Goal: Check status: Check status

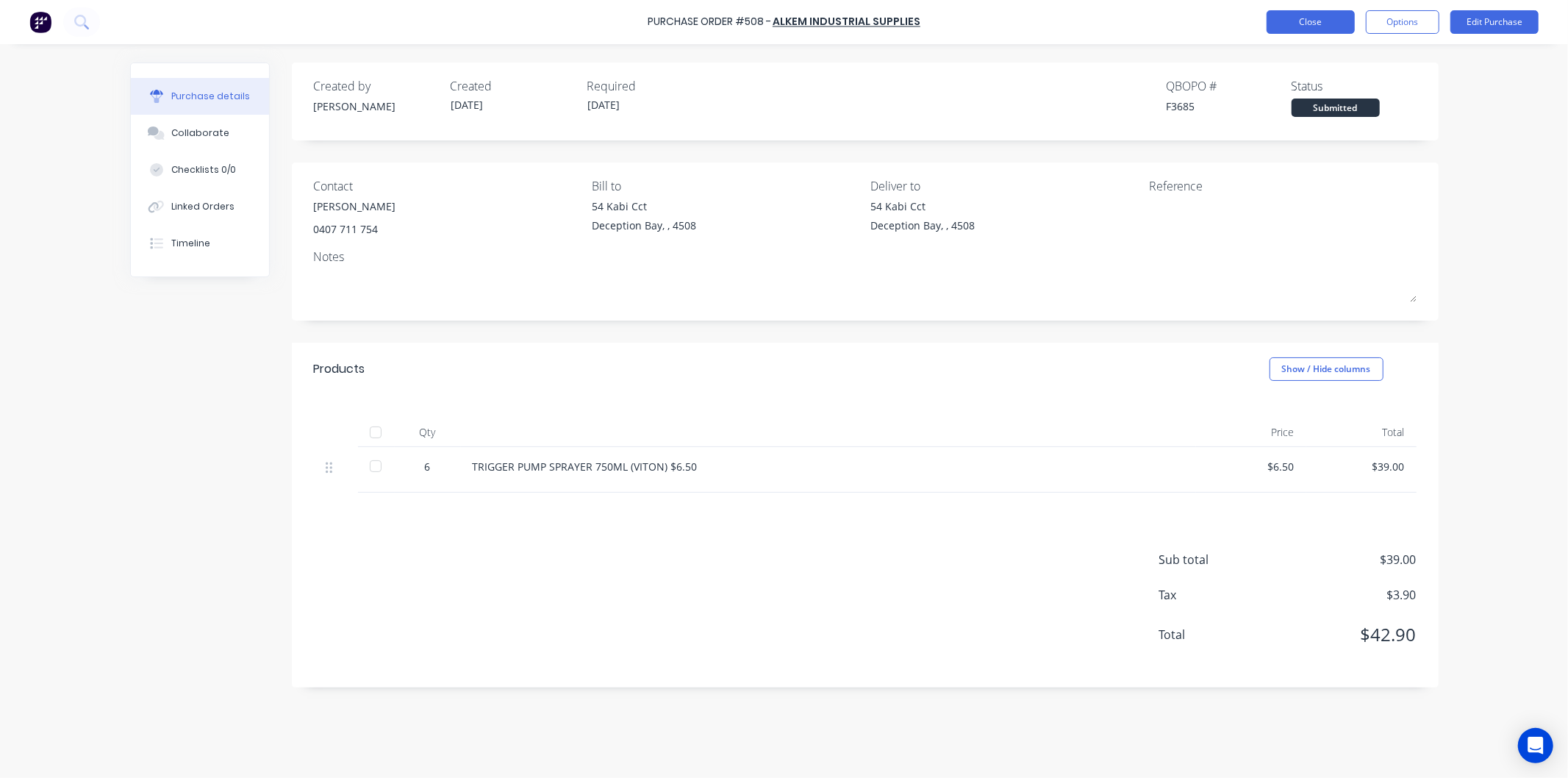
click at [1306, 20] on button "Close" at bounding box center [1310, 22] width 89 height 24
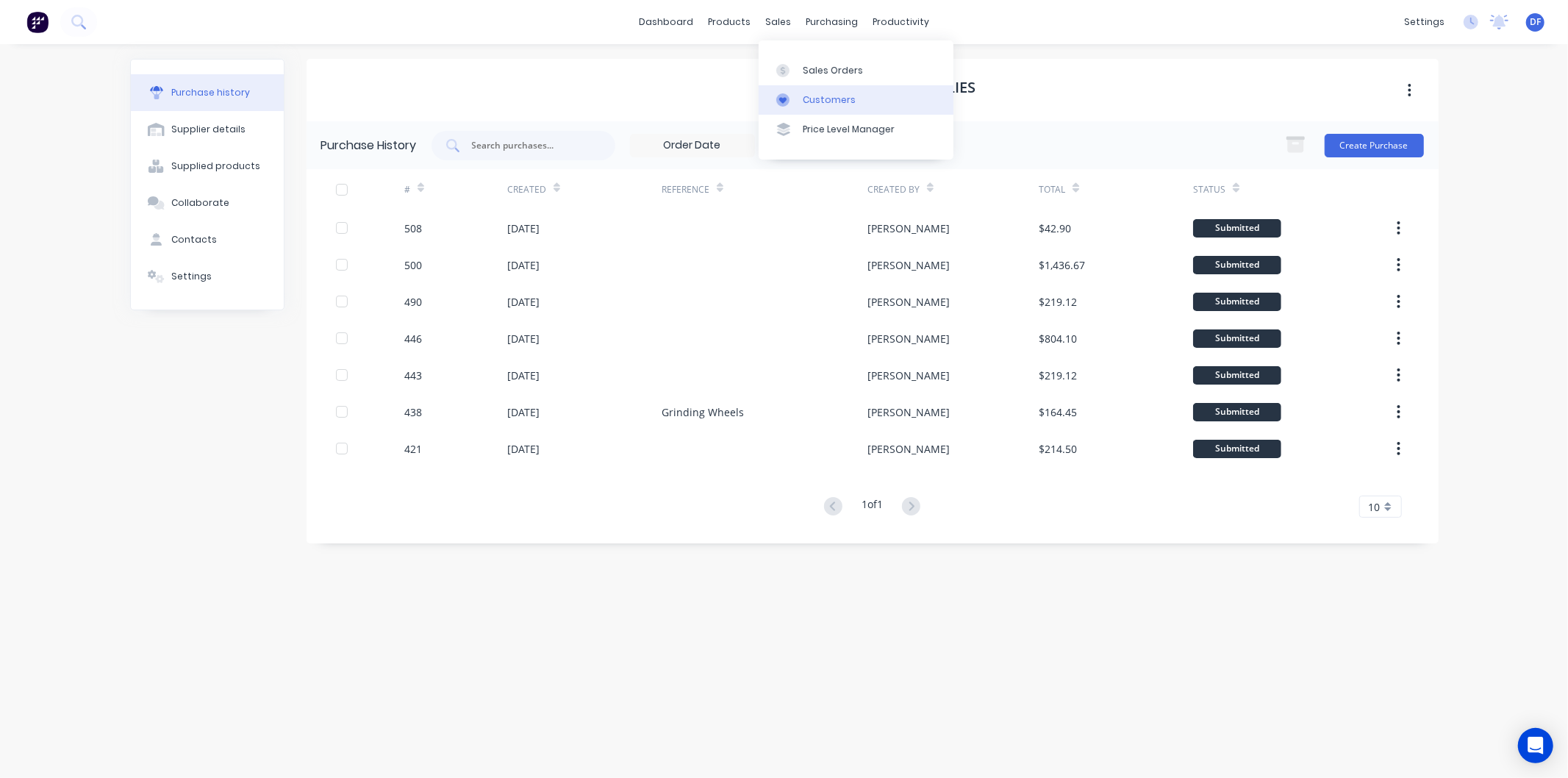
click at [819, 95] on div "Customers" at bounding box center [829, 99] width 53 height 13
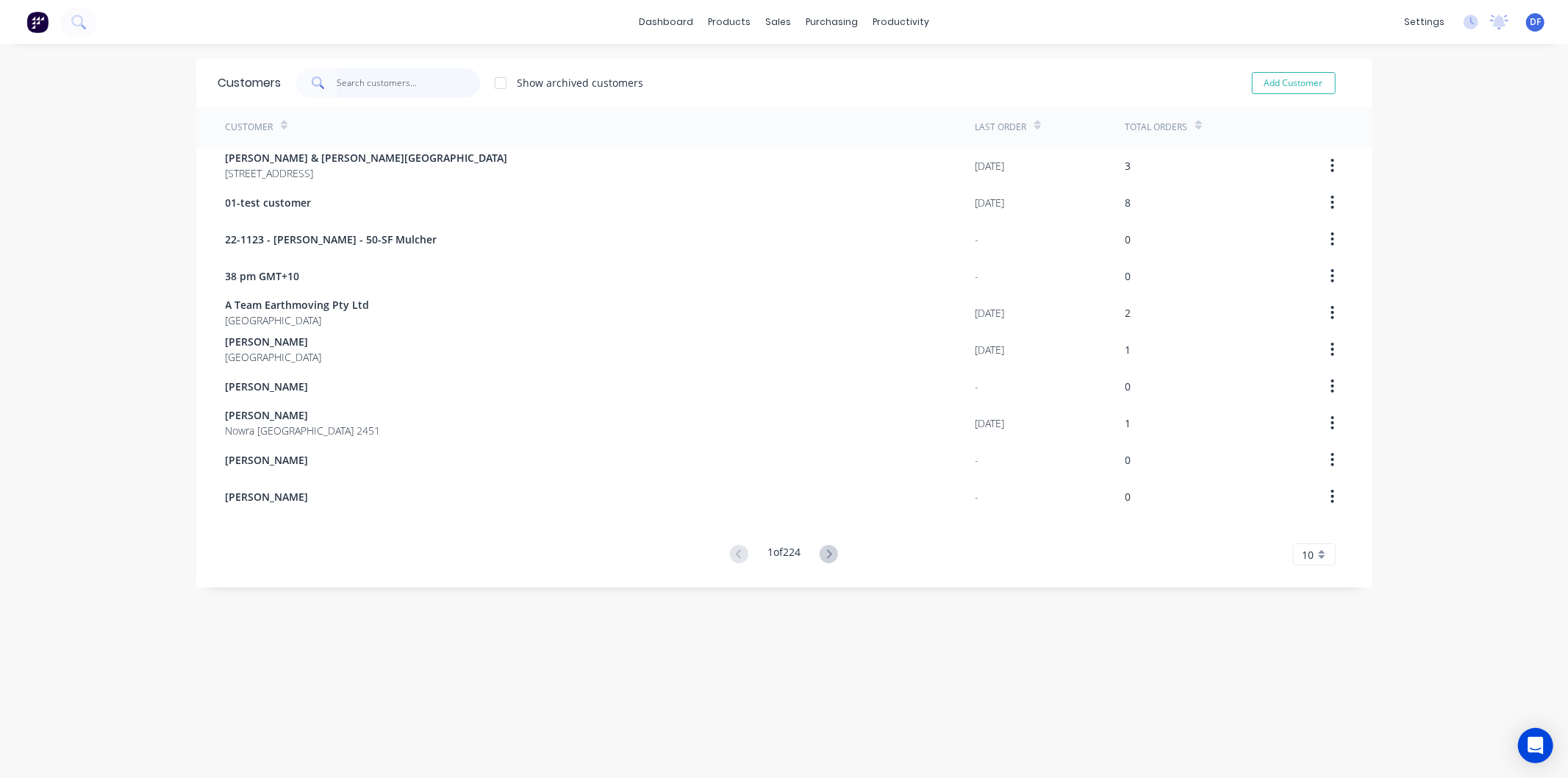
click at [414, 77] on input "text" at bounding box center [408, 83] width 144 height 30
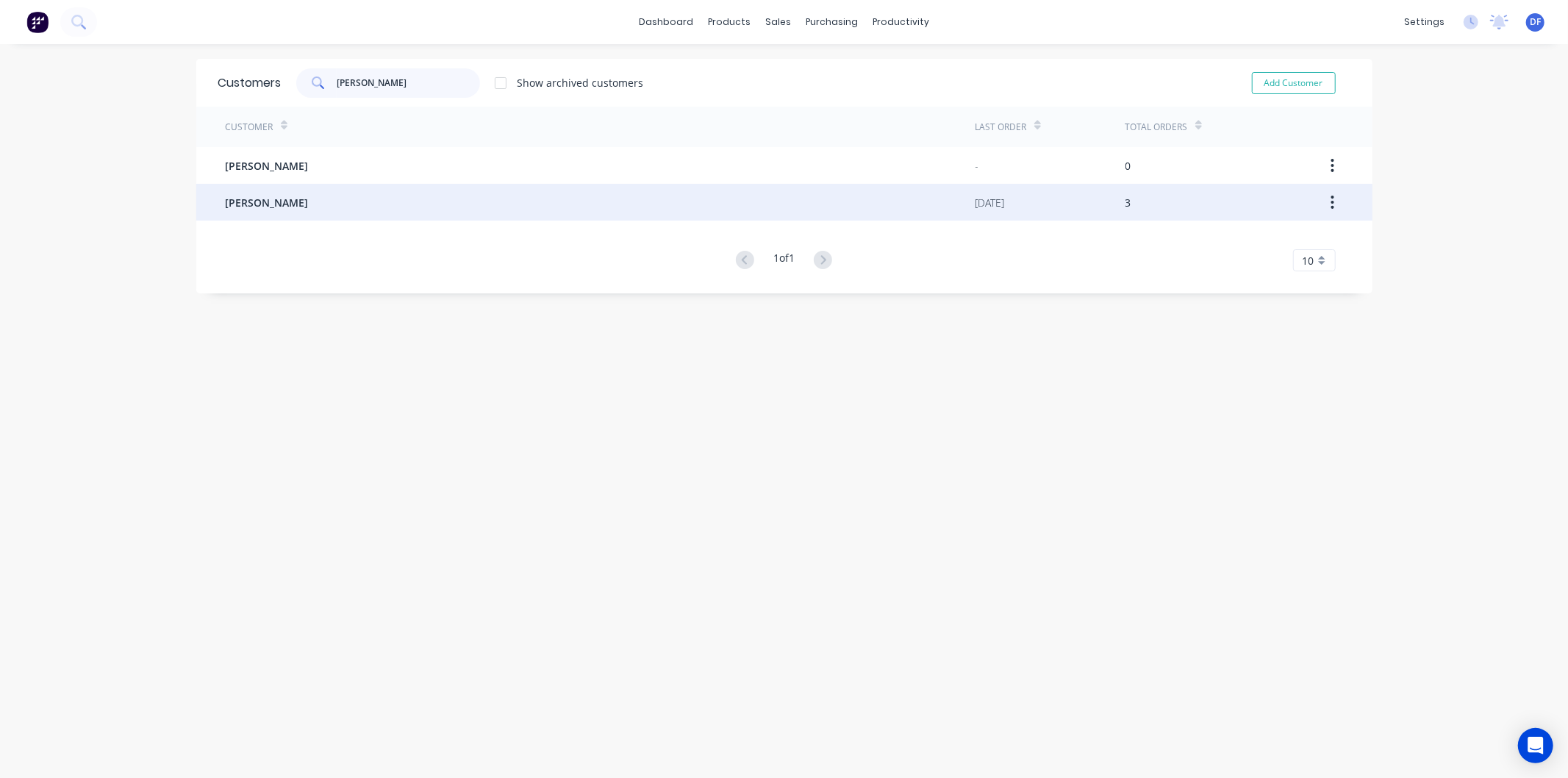
type input "[PERSON_NAME]"
click at [261, 199] on span "[PERSON_NAME]" at bounding box center [267, 203] width 83 height 16
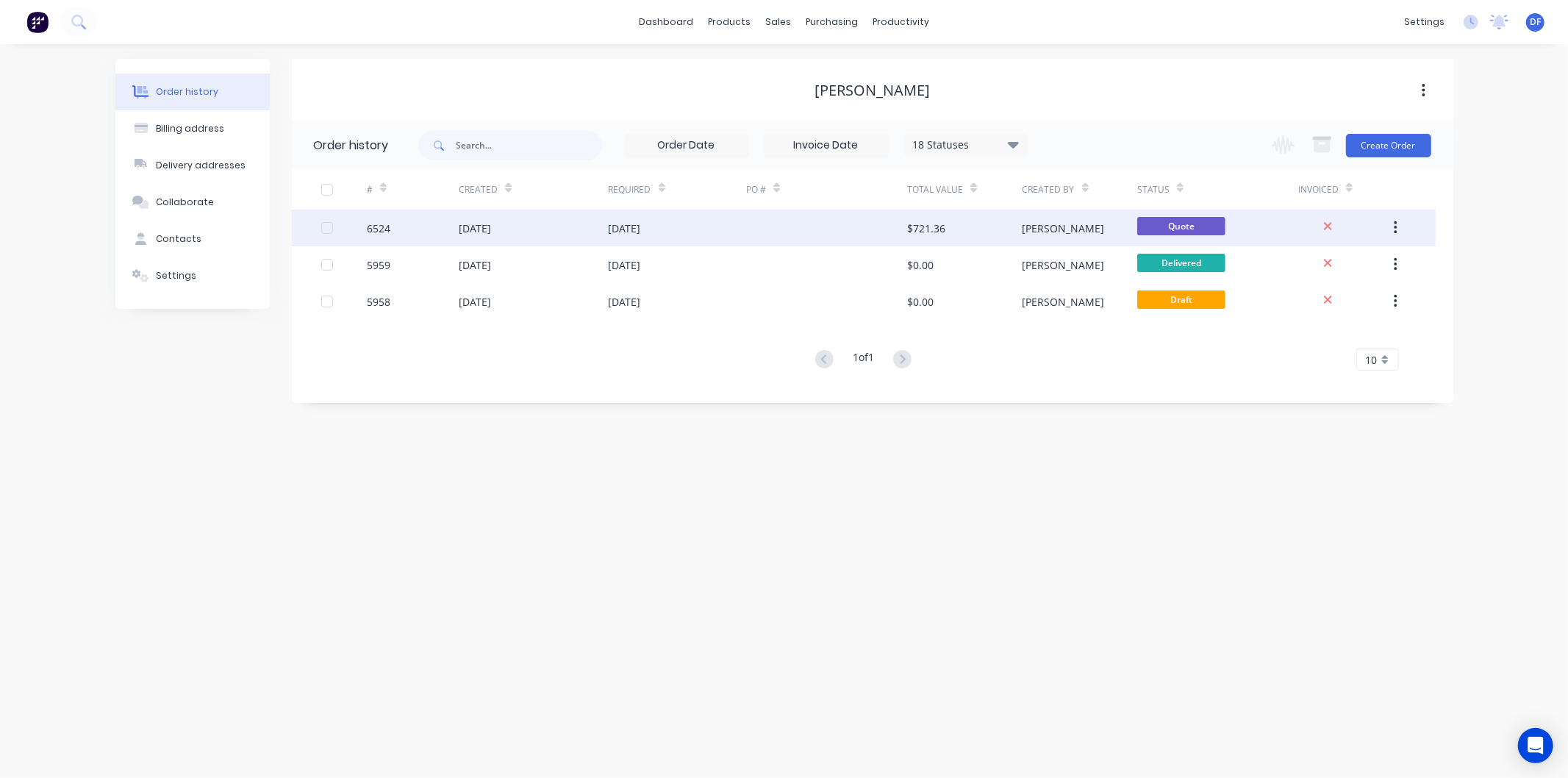
click at [516, 230] on div "[DATE]" at bounding box center [533, 227] width 150 height 36
